Goal: Find specific page/section: Find specific page/section

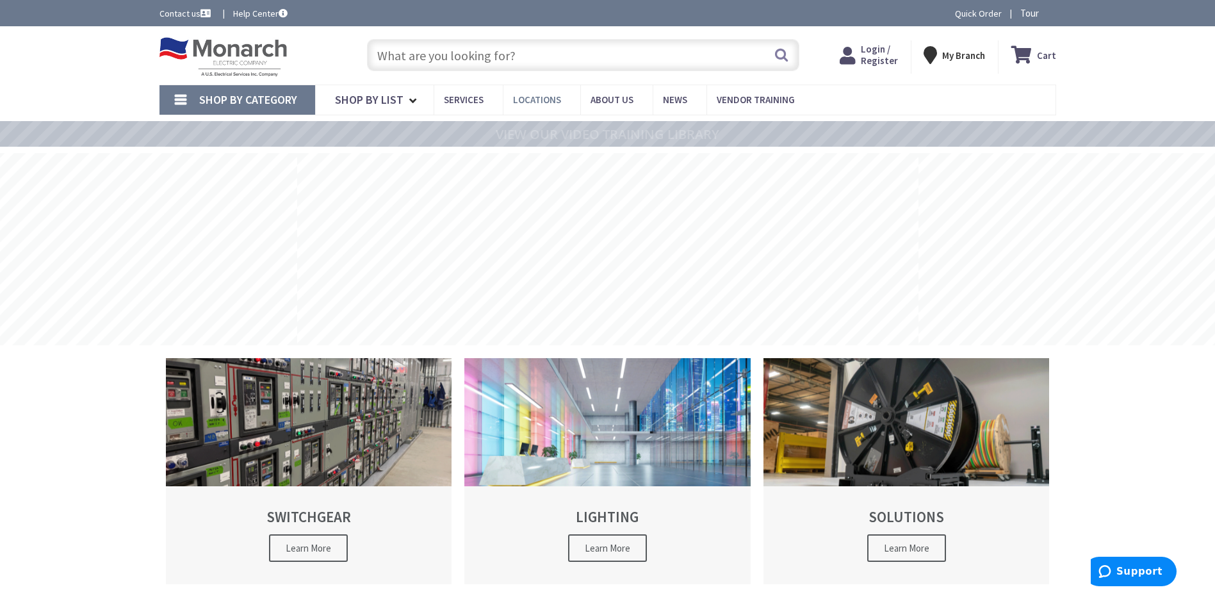
click at [554, 99] on span "Locations" at bounding box center [537, 99] width 48 height 12
click at [544, 97] on span "Locations" at bounding box center [537, 99] width 48 height 12
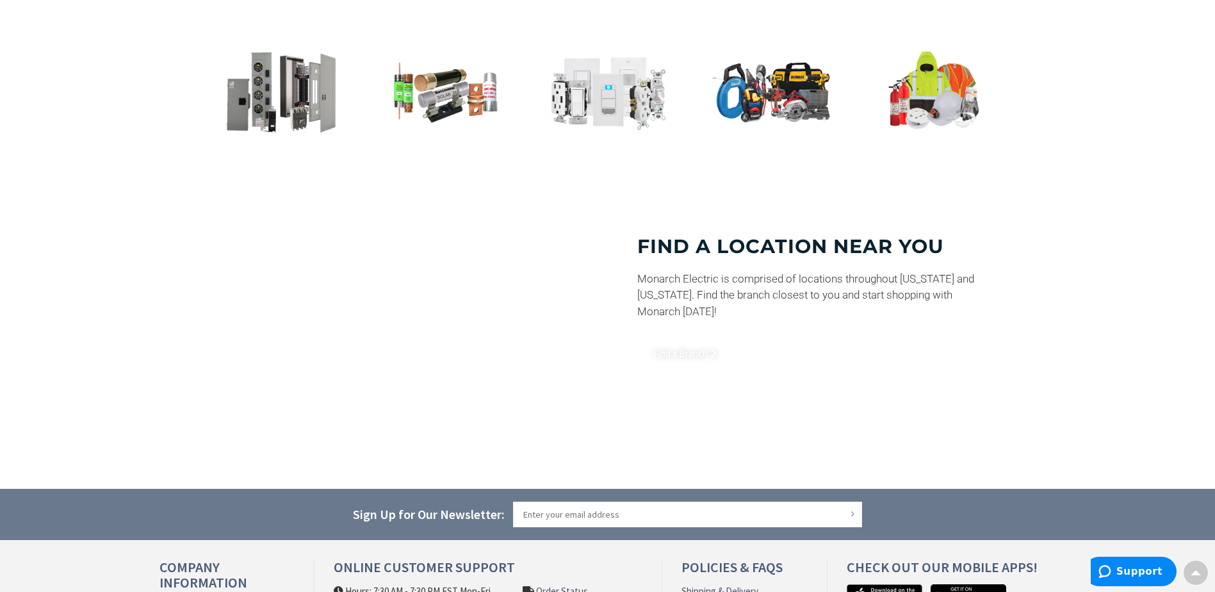
scroll to position [896, 0]
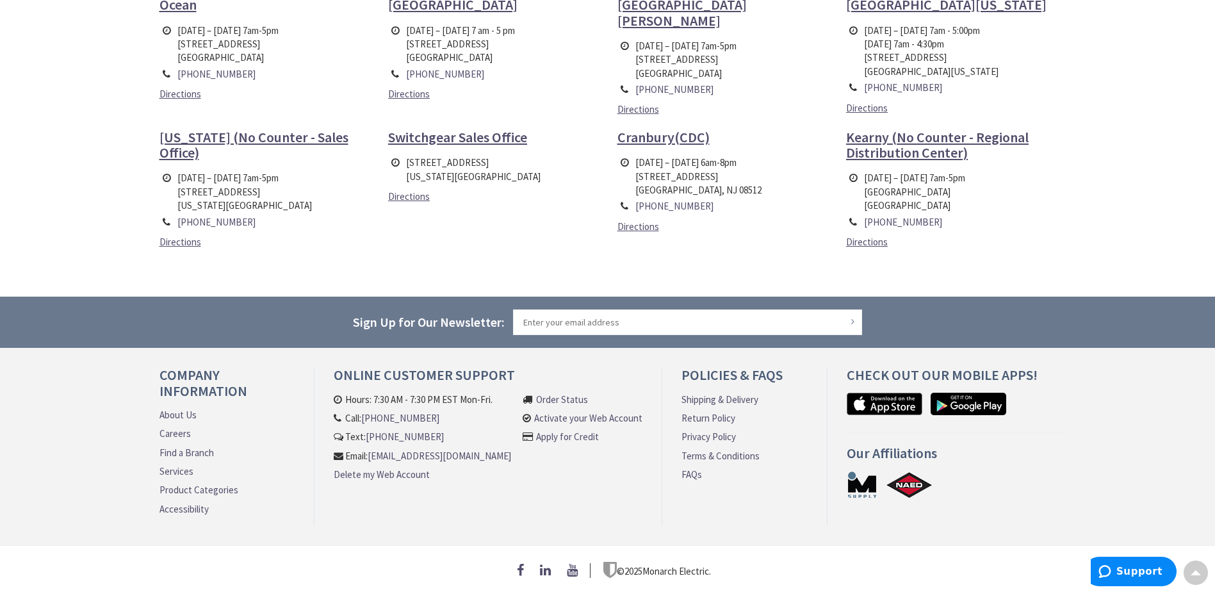
scroll to position [65, 0]
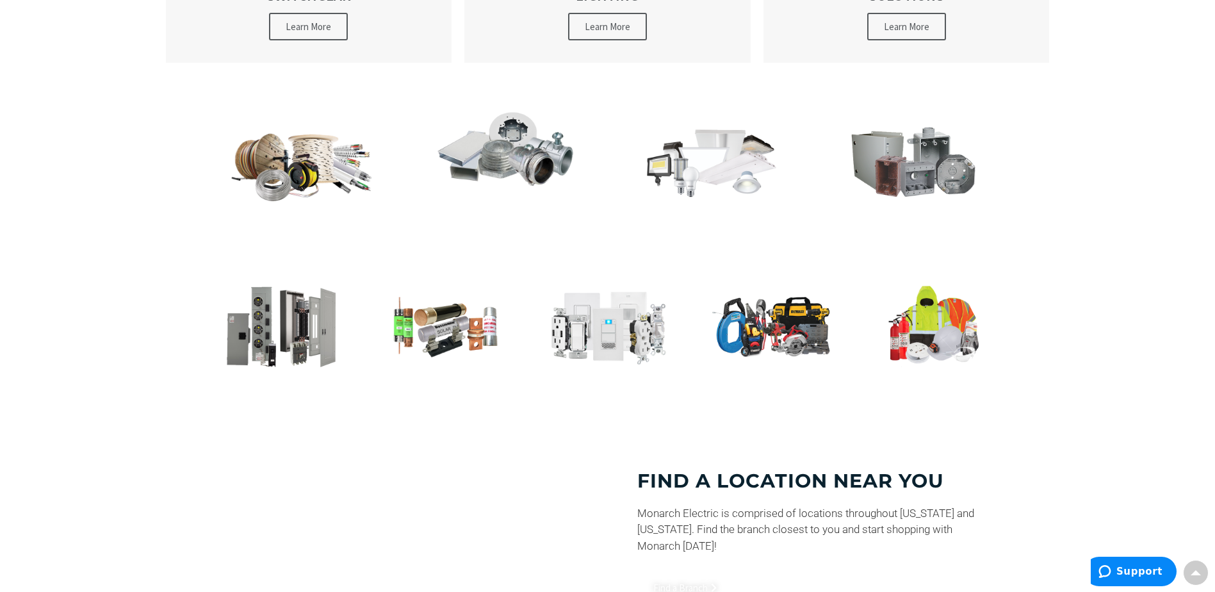
scroll to position [512, 0]
